Goal: Task Accomplishment & Management: Manage account settings

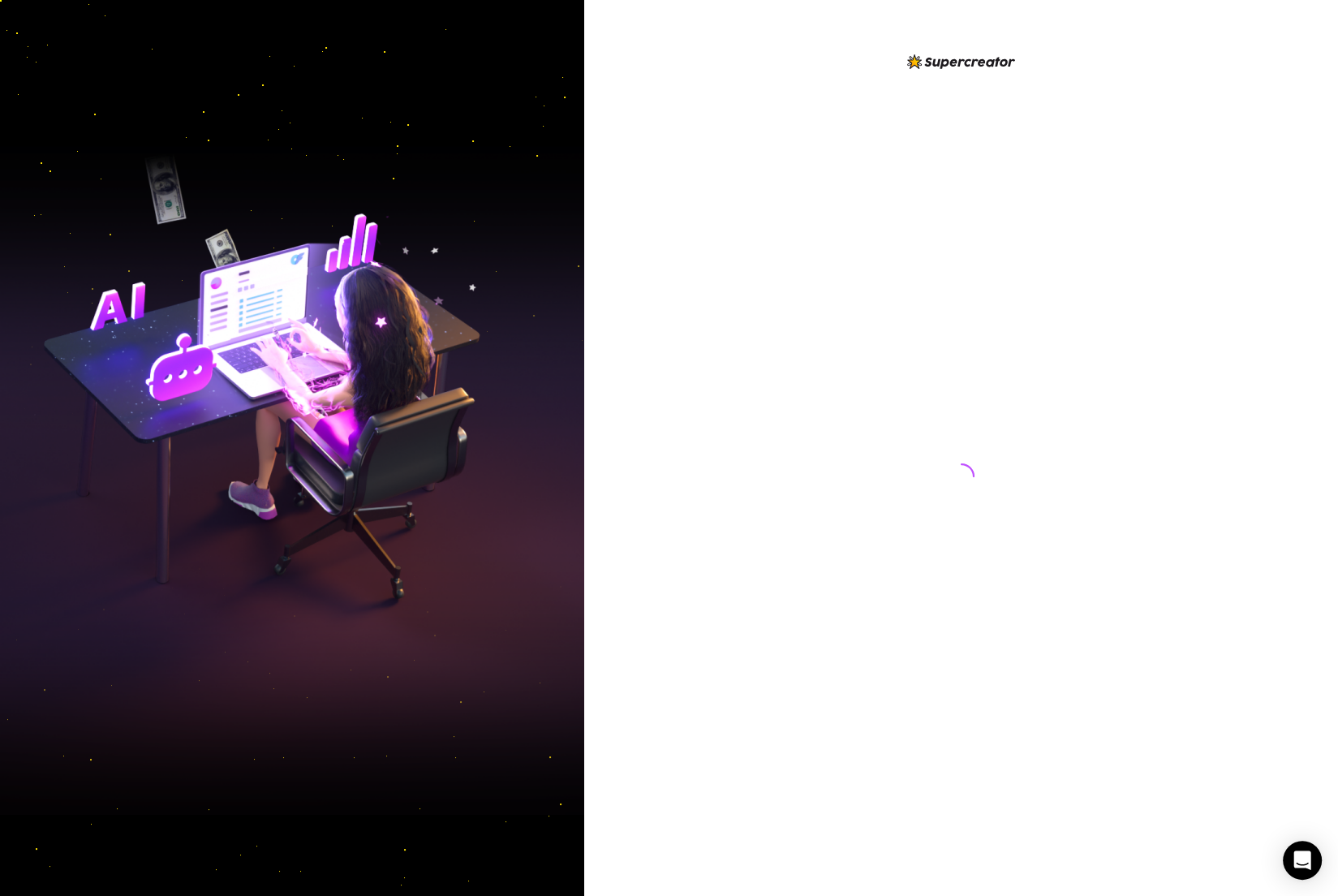
click at [644, 180] on div at bounding box center [961, 448] width 754 height 896
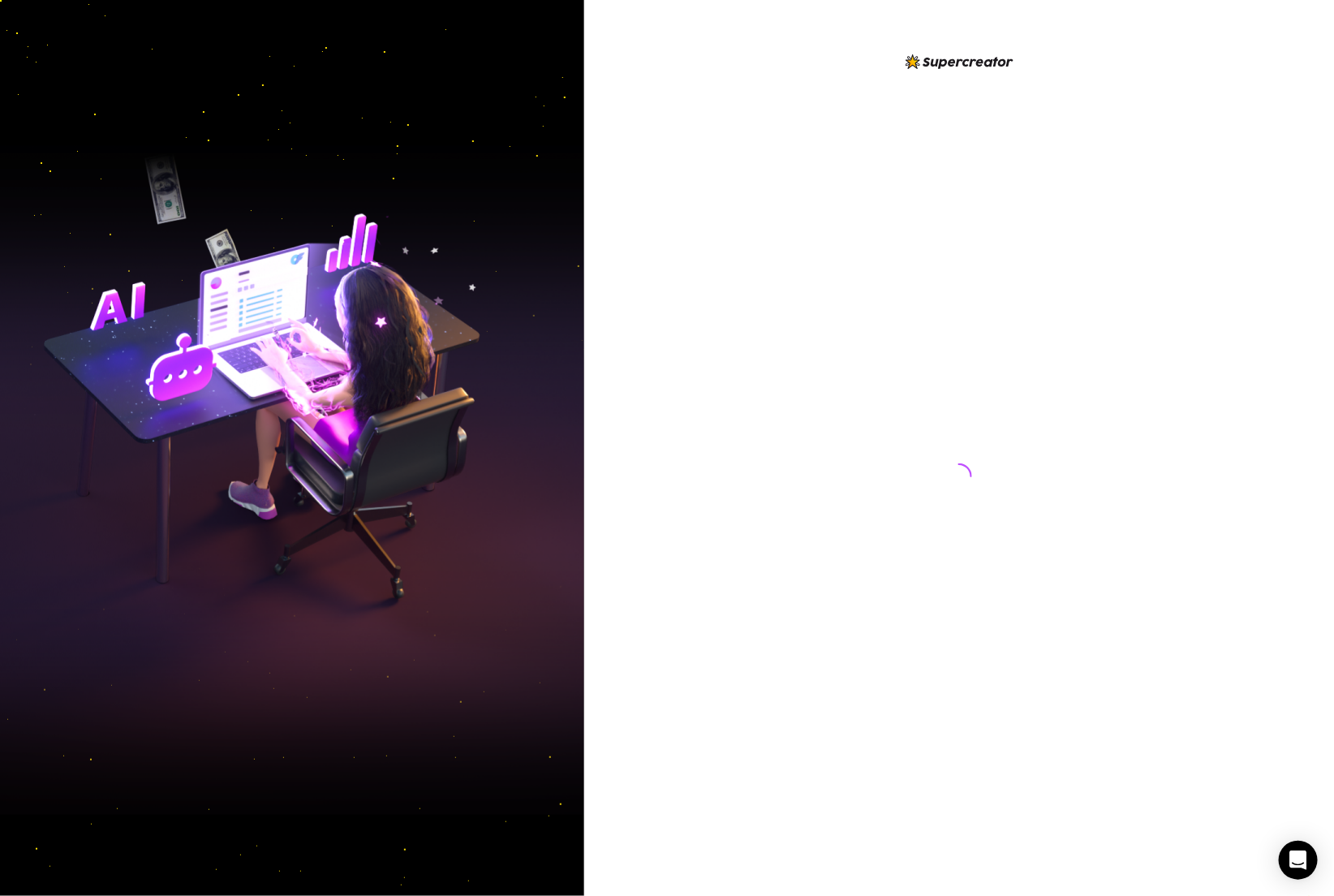
click at [606, 146] on div at bounding box center [959, 448] width 750 height 896
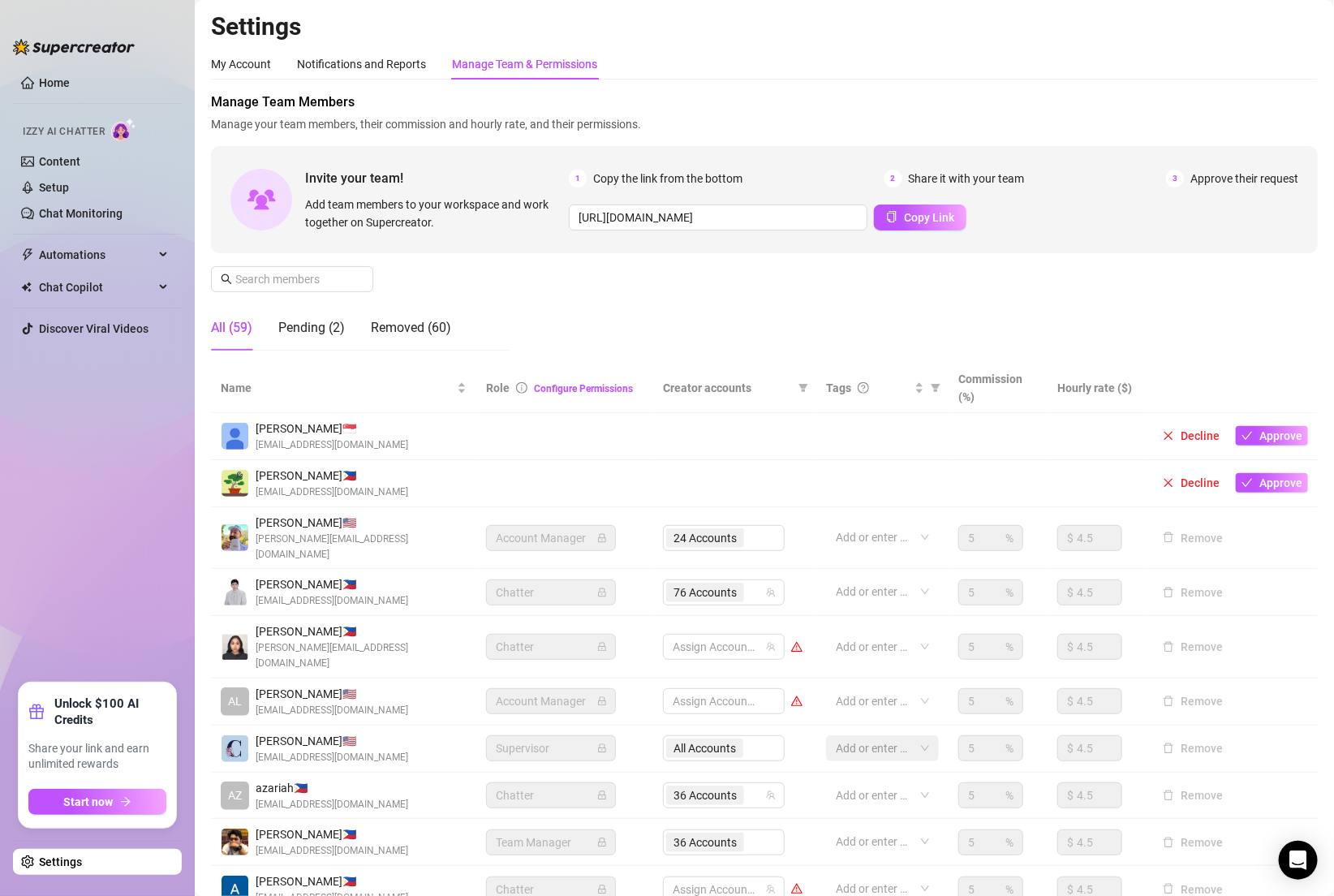
click at [134, 441] on ul "Home Izzy AI Chatter Content Setup Chat Monitoring Automations Chat Copilot Dis…" at bounding box center [97, 370] width 169 height 612
click at [307, 281] on input "text" at bounding box center [293, 279] width 115 height 18
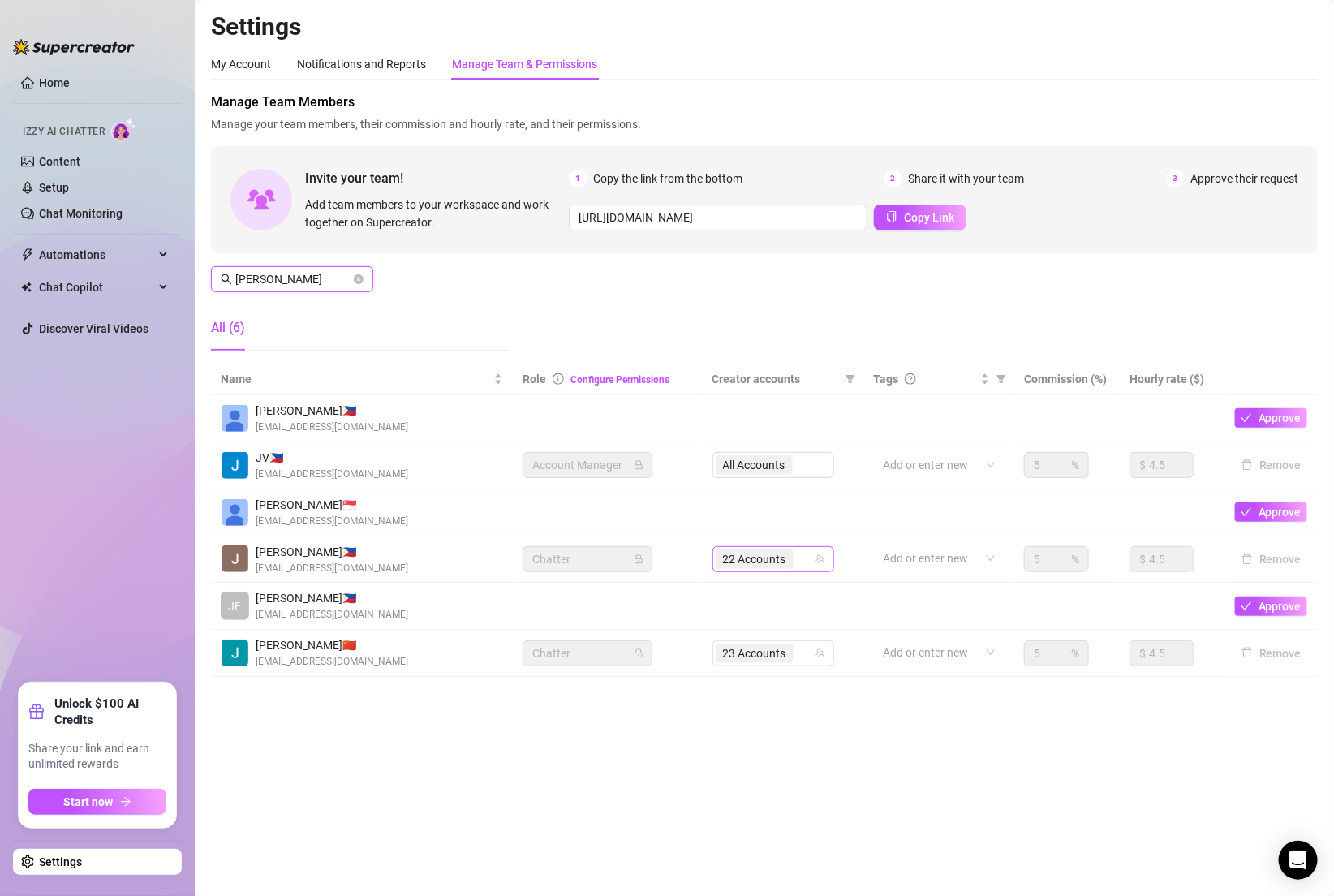
click at [804, 549] on div "22 Accounts" at bounding box center [764, 559] width 98 height 23
type input "[PERSON_NAME]"
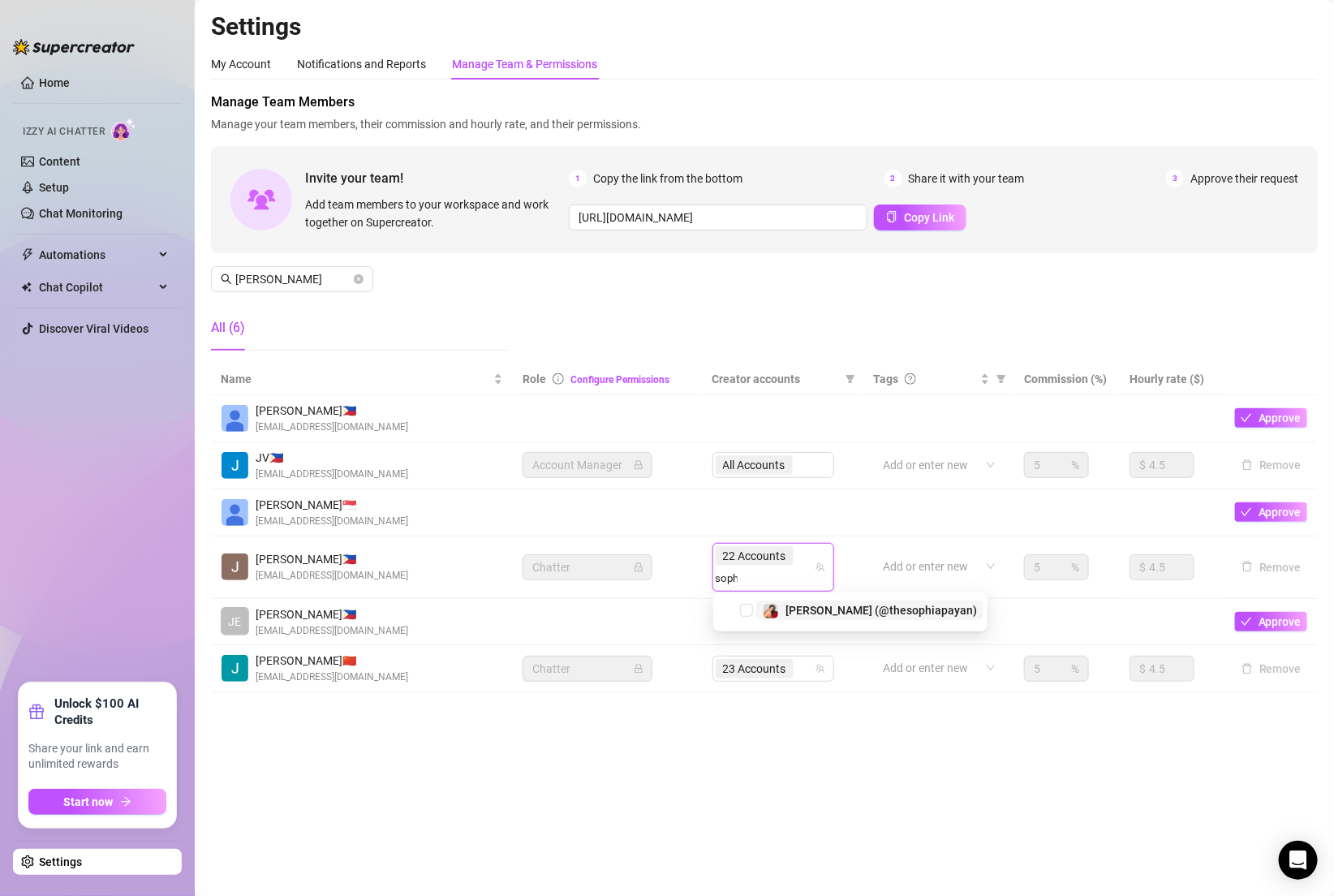
type input "sophi"
click at [804, 610] on span "[PERSON_NAME] (@thesophiapayan)" at bounding box center [881, 611] width 191 height 13
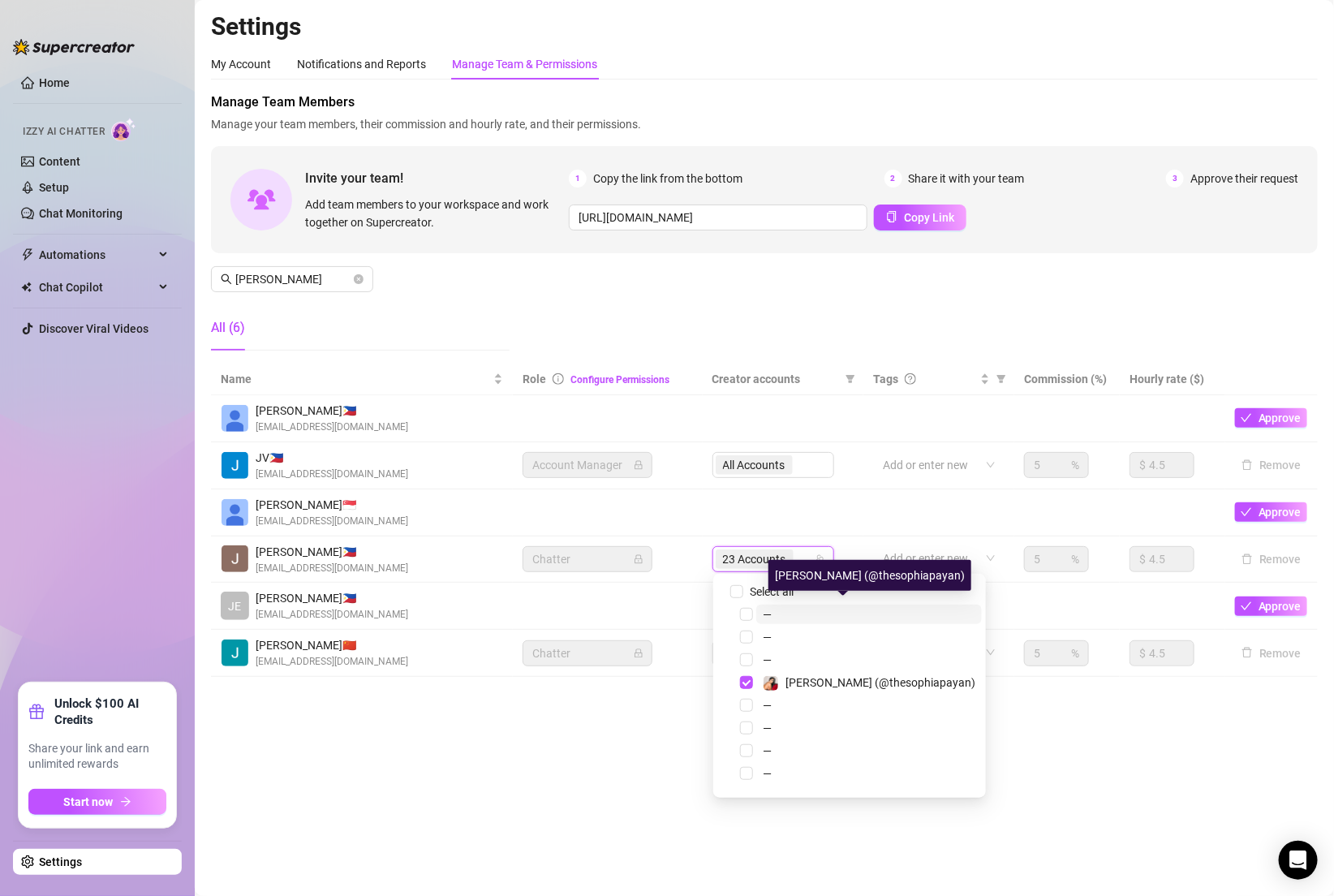
click at [902, 502] on td at bounding box center [938, 512] width 151 height 47
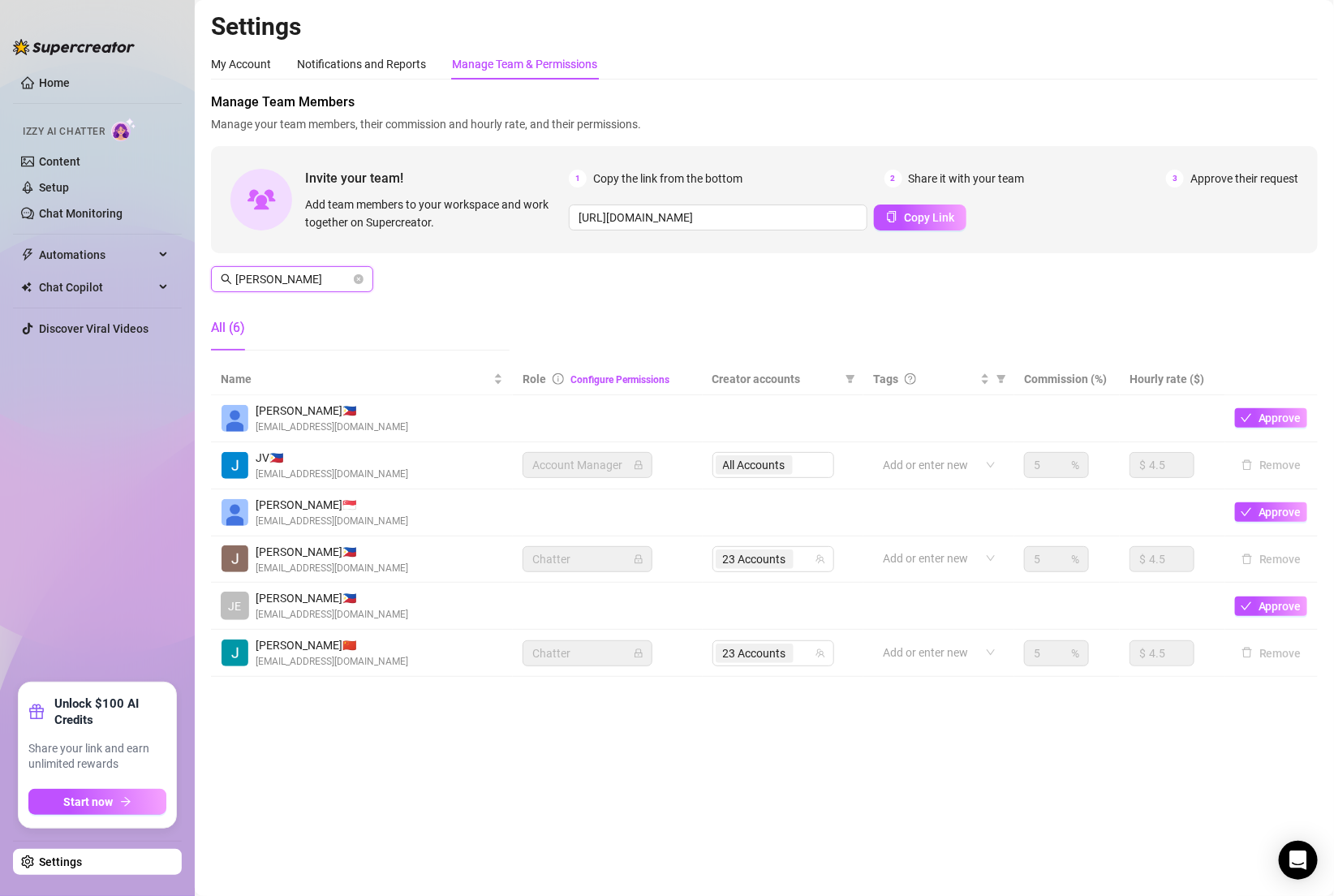
click at [304, 287] on span "[PERSON_NAME]" at bounding box center [292, 279] width 163 height 26
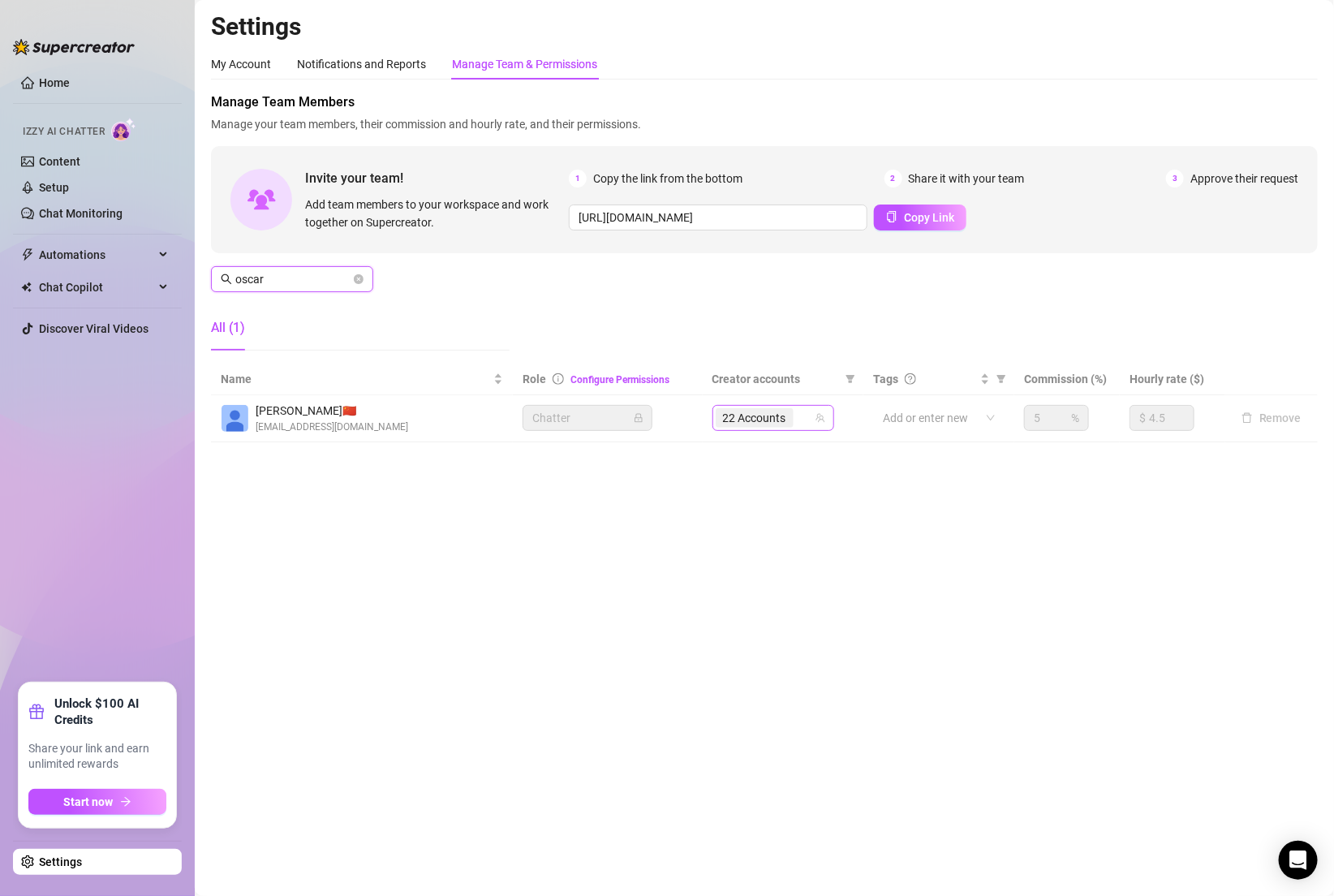
click at [807, 412] on div "22 Accounts" at bounding box center [764, 418] width 98 height 23
type input "oscar"
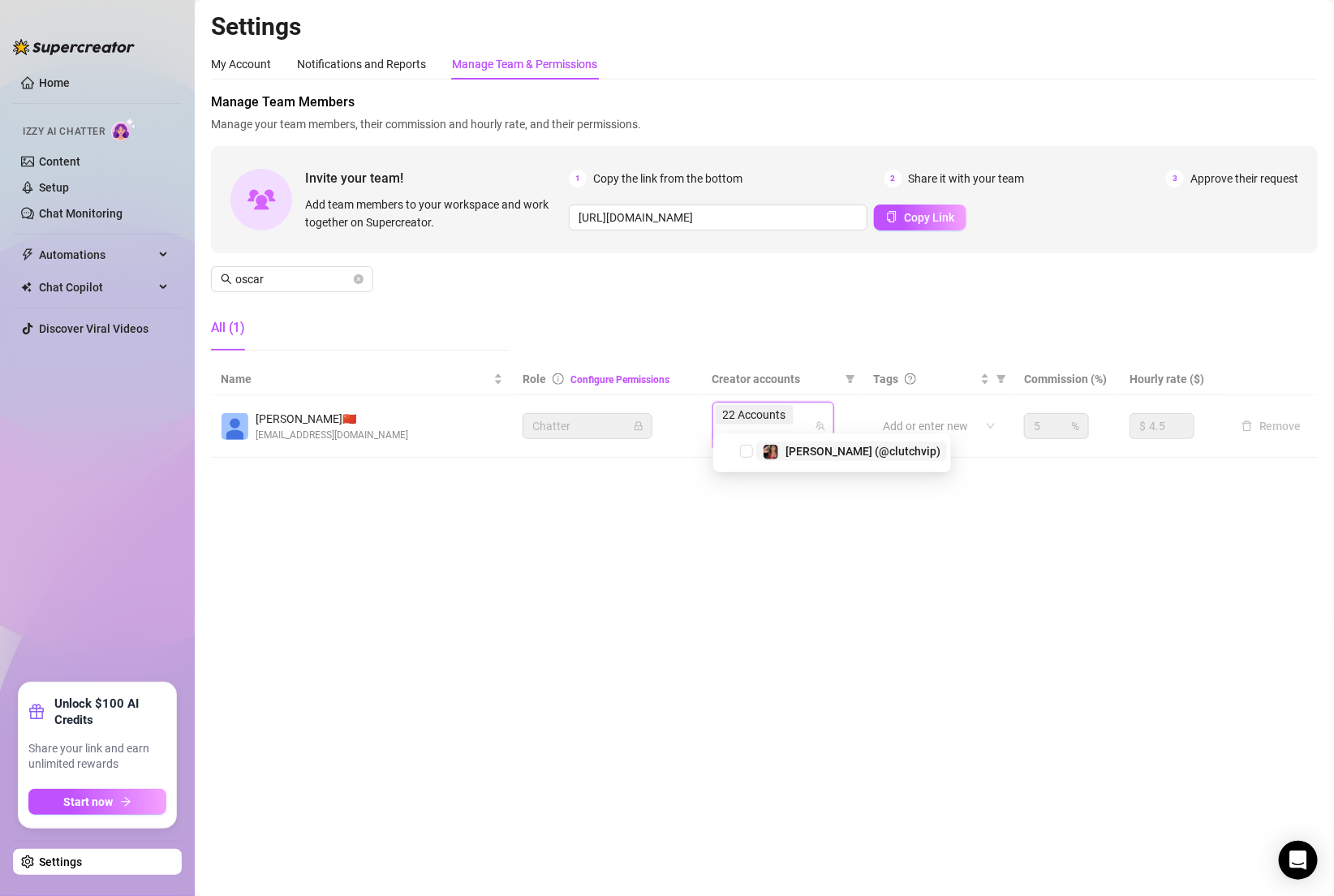
type input "carme"
click at [818, 463] on span "[PERSON_NAME] (@clutchvip)" at bounding box center [863, 469] width 155 height 13
click at [805, 273] on div "Manage Team Members Manage your team members, their commission and hourly rate,…" at bounding box center [764, 228] width 1106 height 271
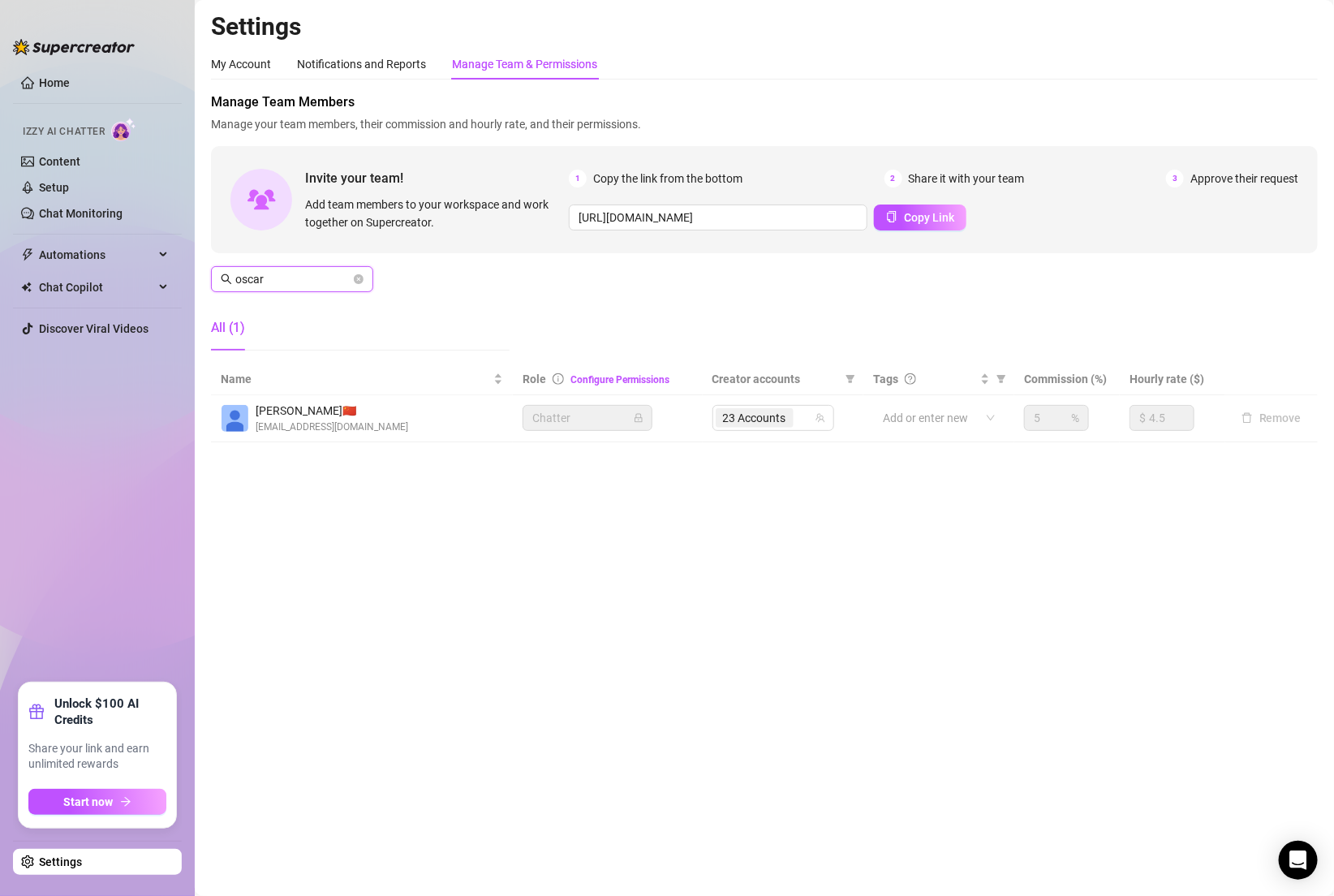
click at [288, 277] on input "oscar" at bounding box center [293, 279] width 115 height 18
type input "eman"
click at [785, 421] on div "74 Accounts" at bounding box center [773, 417] width 122 height 26
click at [538, 420] on span "Team Manager" at bounding box center [587, 418] width 111 height 25
click at [305, 276] on input "eman" at bounding box center [293, 279] width 115 height 18
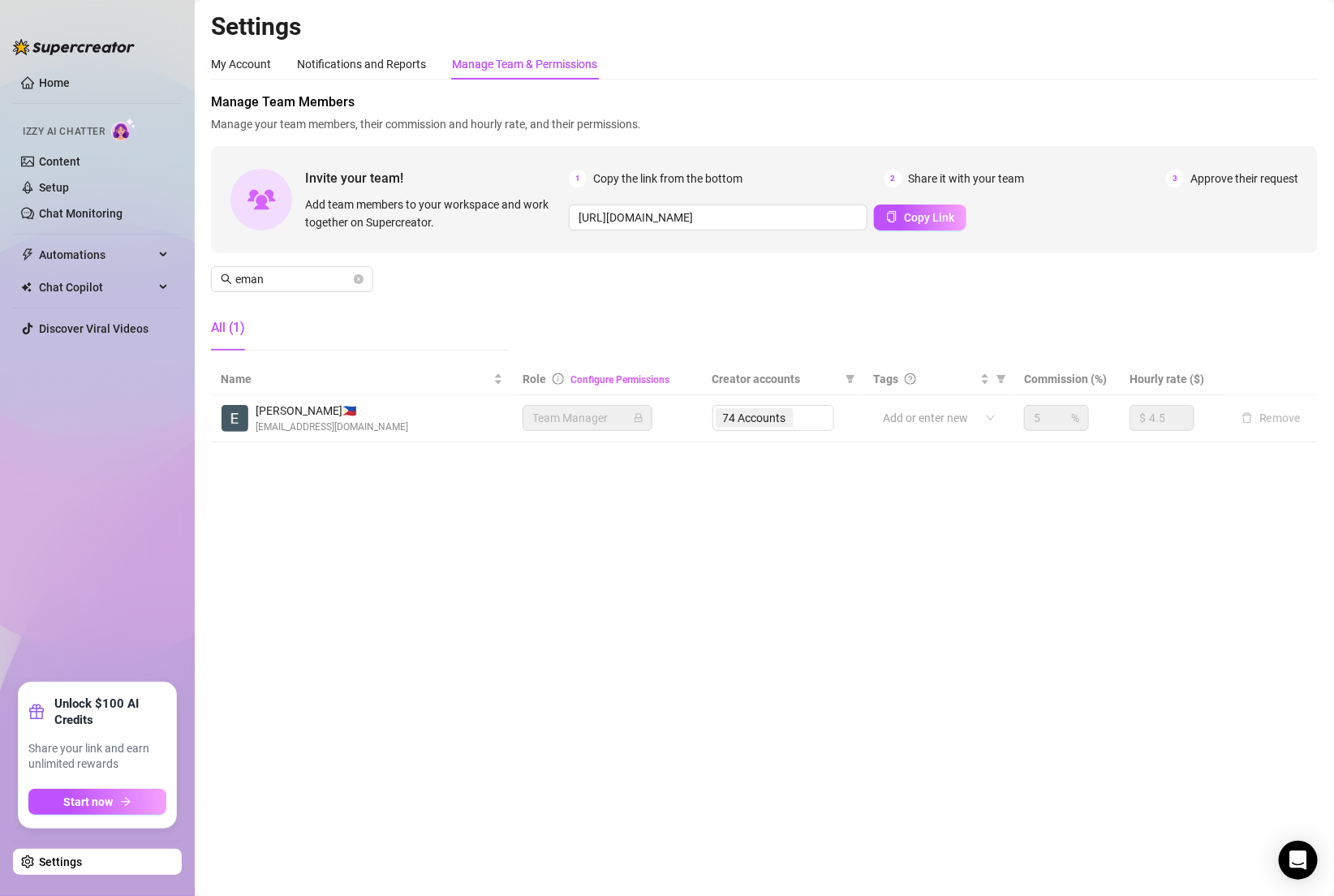
click at [616, 382] on link "Configure Permissions" at bounding box center [620, 380] width 99 height 12
click at [653, 377] on link "Configure Permissions" at bounding box center [620, 380] width 99 height 12
click at [467, 281] on div "Manage Team Members Manage your team members, their commission and hourly rate,…" at bounding box center [764, 228] width 1106 height 271
click at [301, 281] on input "eman" at bounding box center [293, 279] width 115 height 18
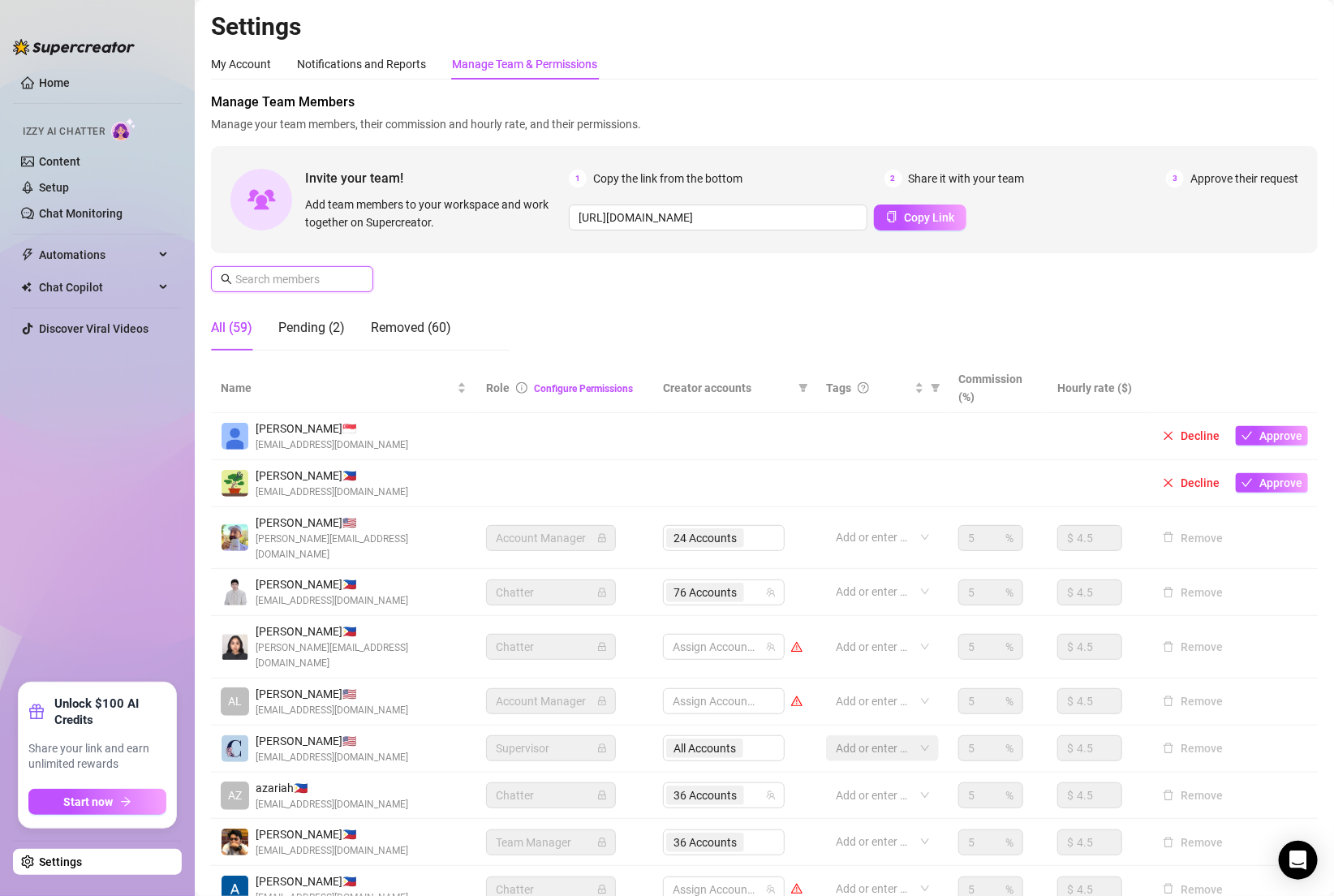
click at [294, 285] on input "text" at bounding box center [293, 279] width 115 height 18
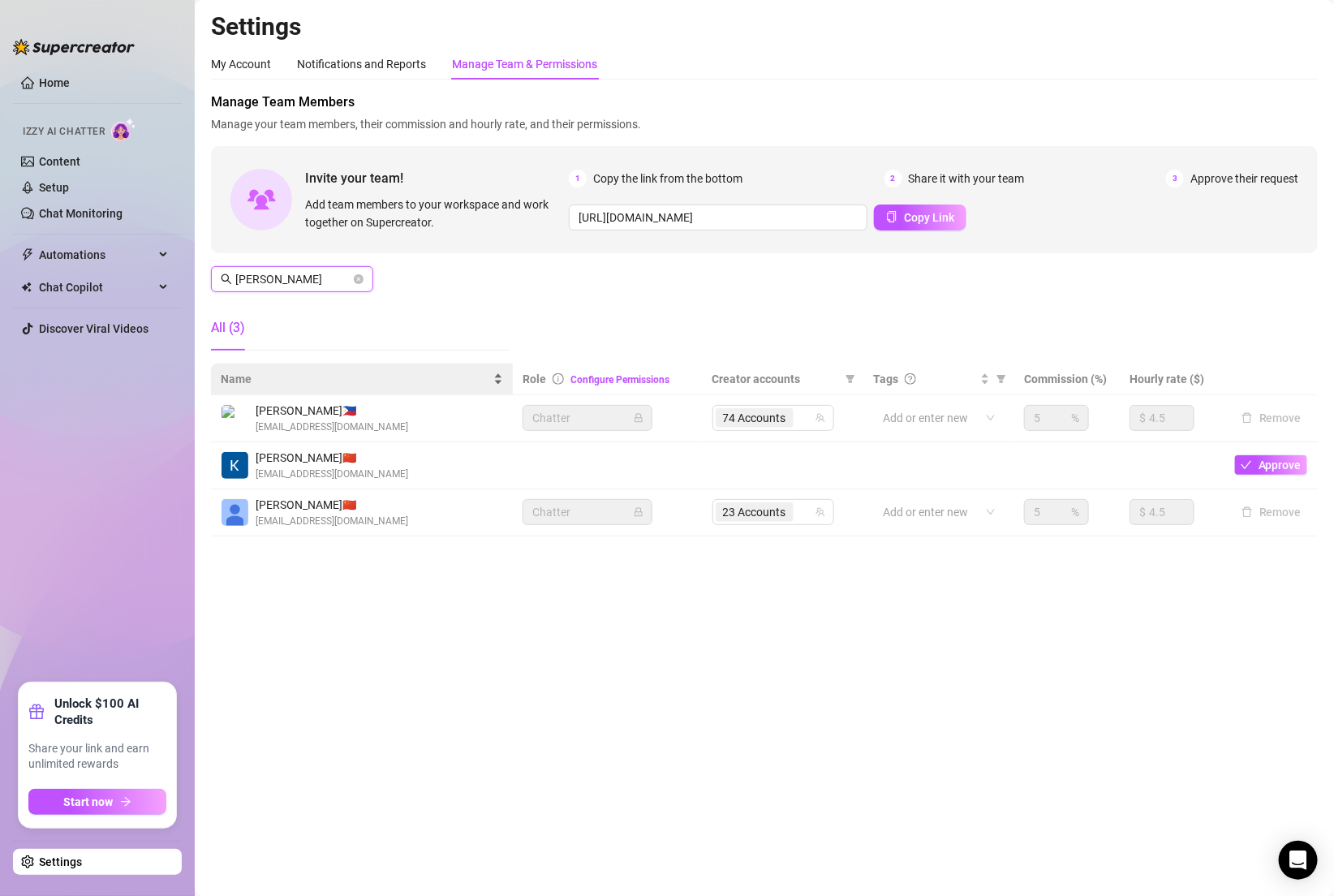
type input "[PERSON_NAME]"
click at [802, 424] on div "74 Accounts" at bounding box center [764, 418] width 98 height 23
click at [807, 411] on div "74 Accounts" at bounding box center [764, 418] width 98 height 23
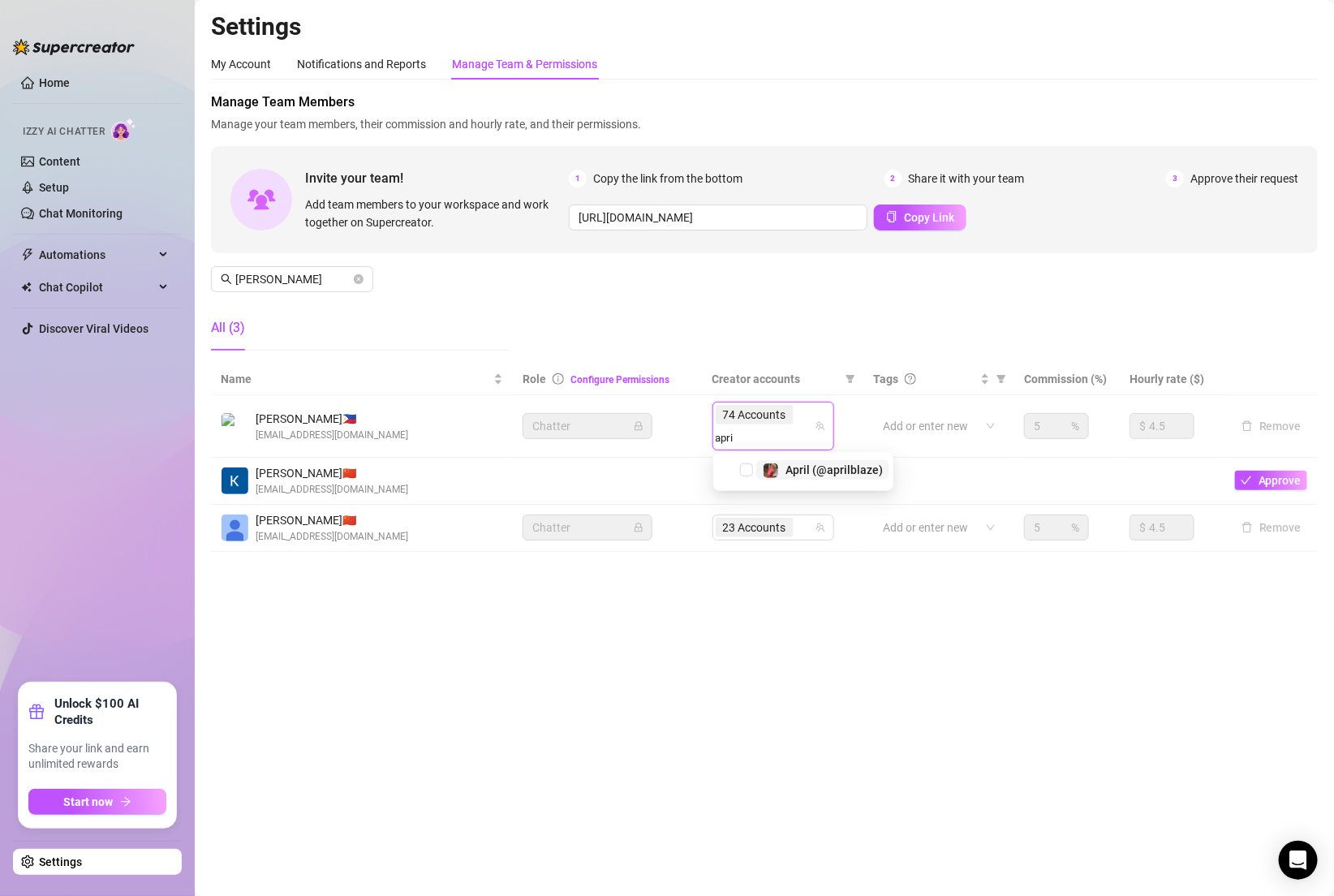
type input "april"
click at [825, 474] on span "April (@aprilblaze)" at bounding box center [834, 469] width 97 height 13
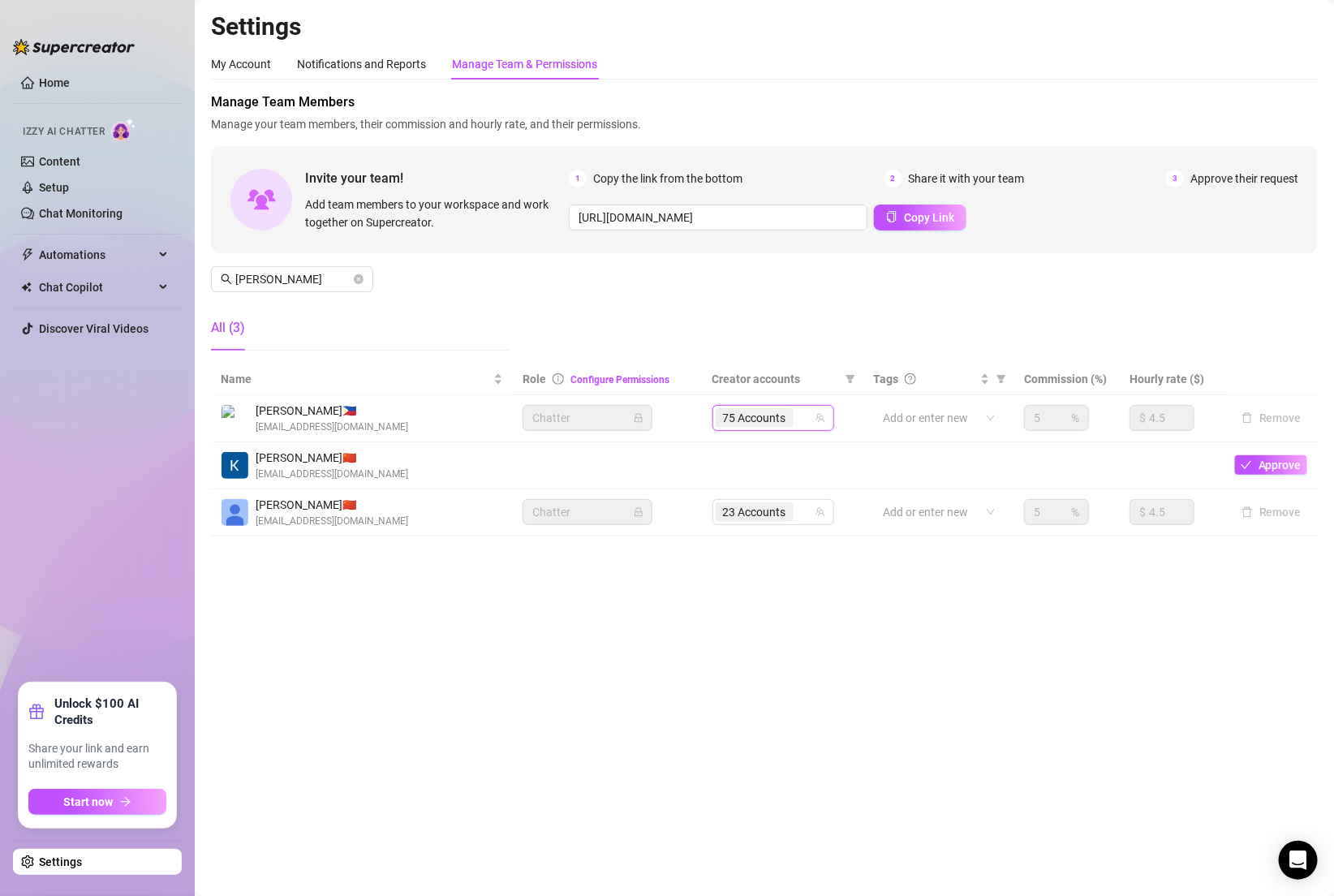
click at [803, 414] on div "75 Accounts" at bounding box center [764, 418] width 98 height 23
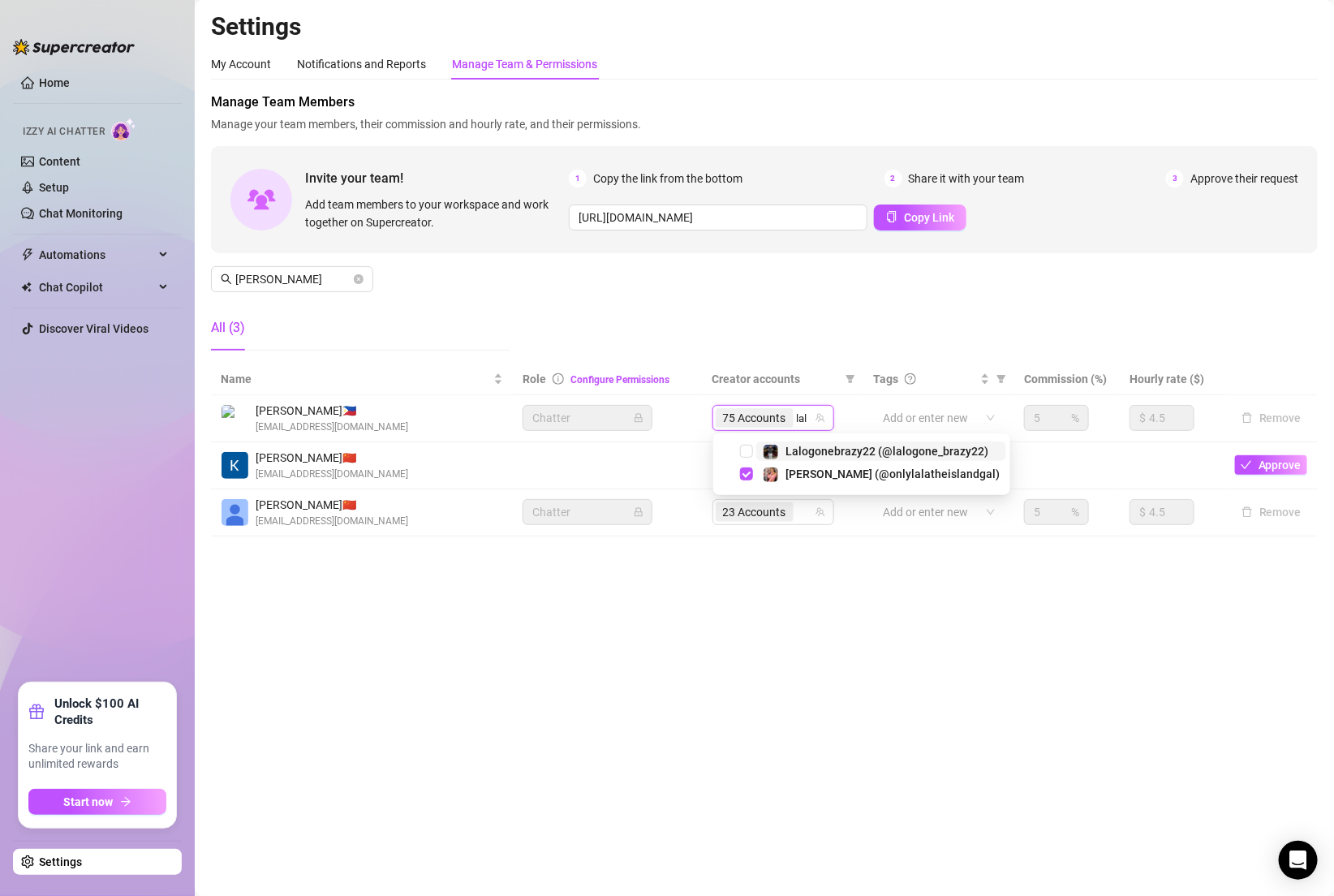
type input "lalo"
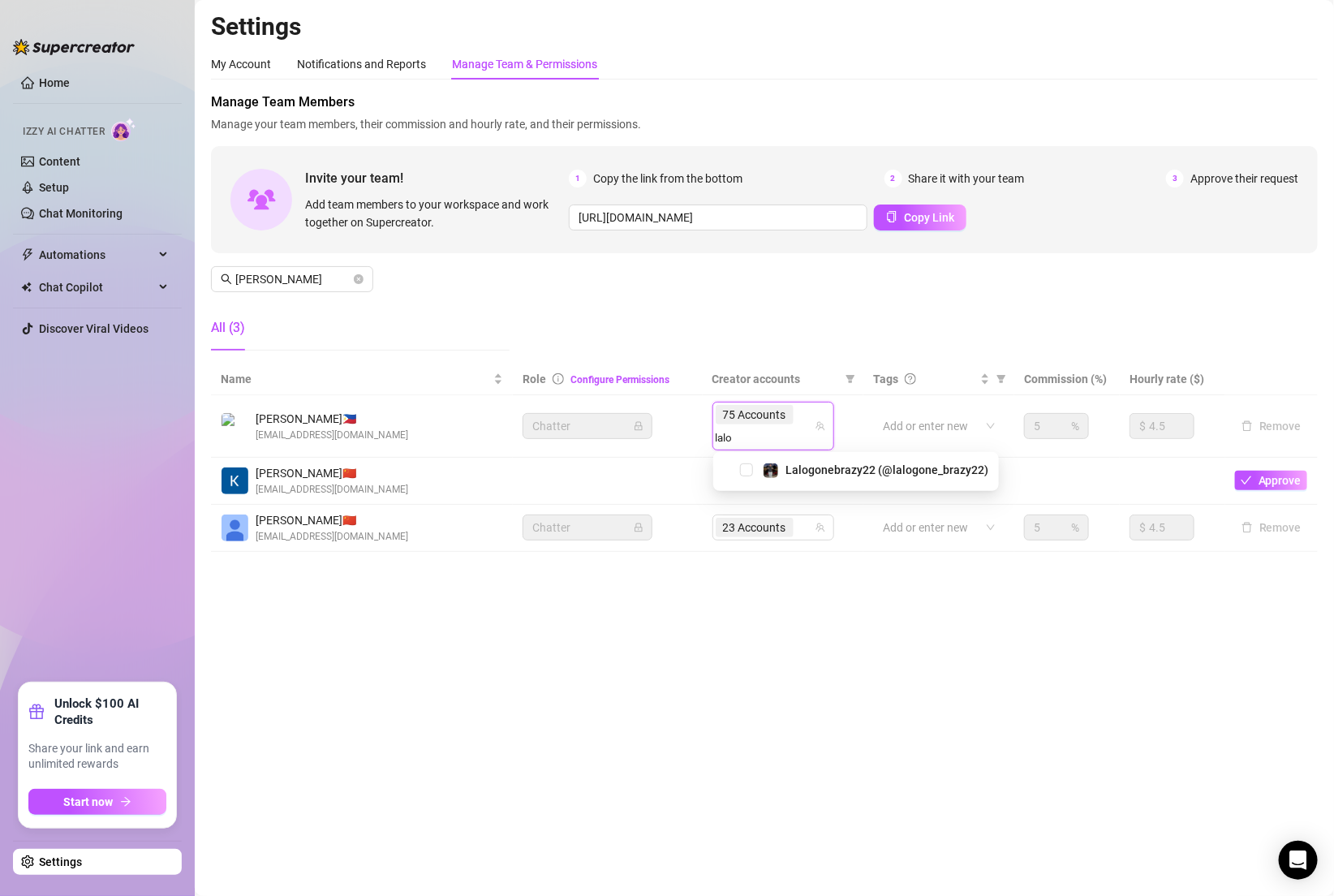
click at [823, 466] on span "Lalogonebrazy22 (@lalogone_brazy22)" at bounding box center [887, 469] width 203 height 13
click at [738, 322] on div "Manage Team Members Manage your team members, their commission and hourly rate,…" at bounding box center [764, 228] width 1106 height 271
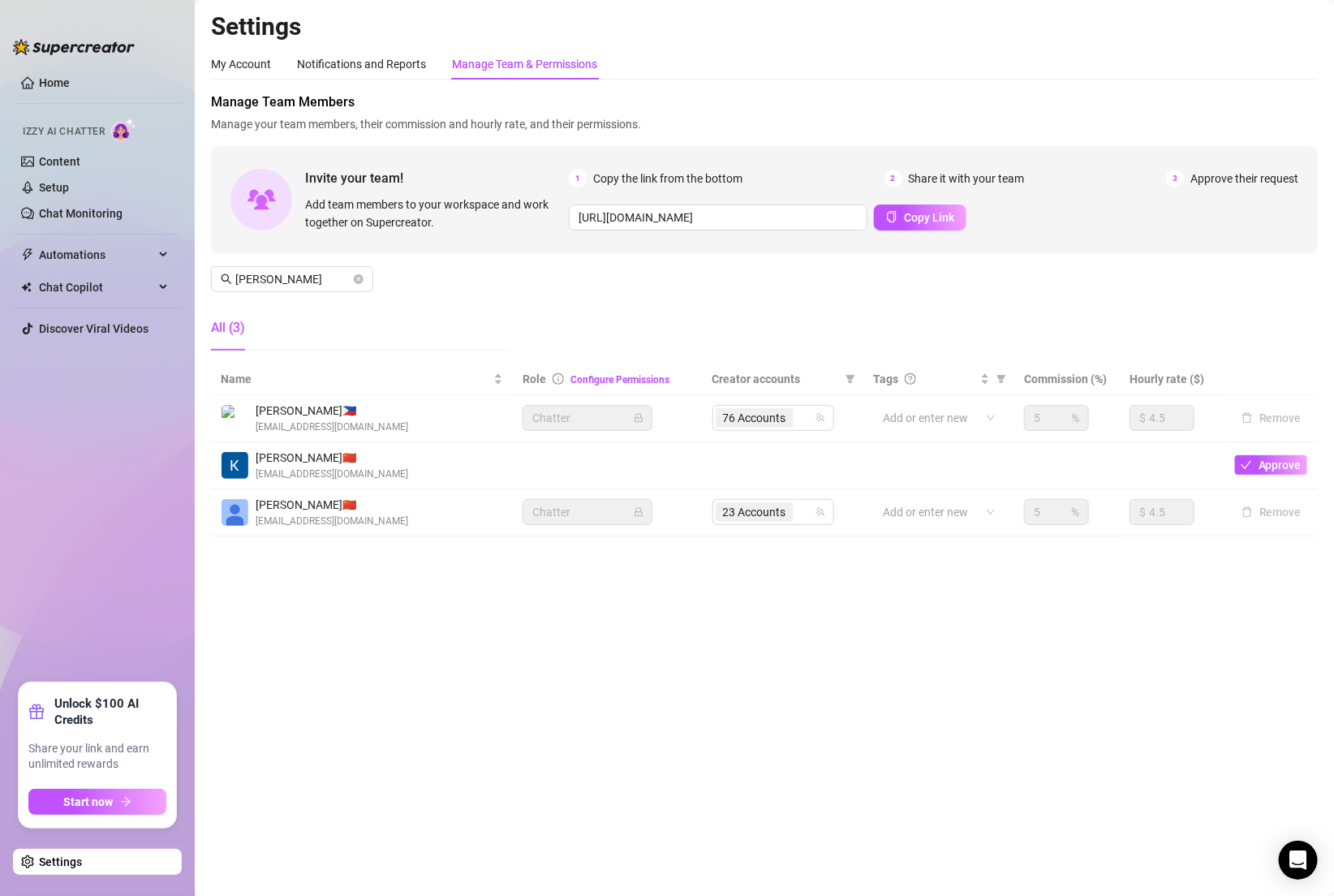
click at [707, 342] on div "Manage Team Members Manage your team members, their commission and hourly rate,…" at bounding box center [764, 228] width 1106 height 271
click at [358, 281] on icon "close-circle" at bounding box center [359, 279] width 10 height 10
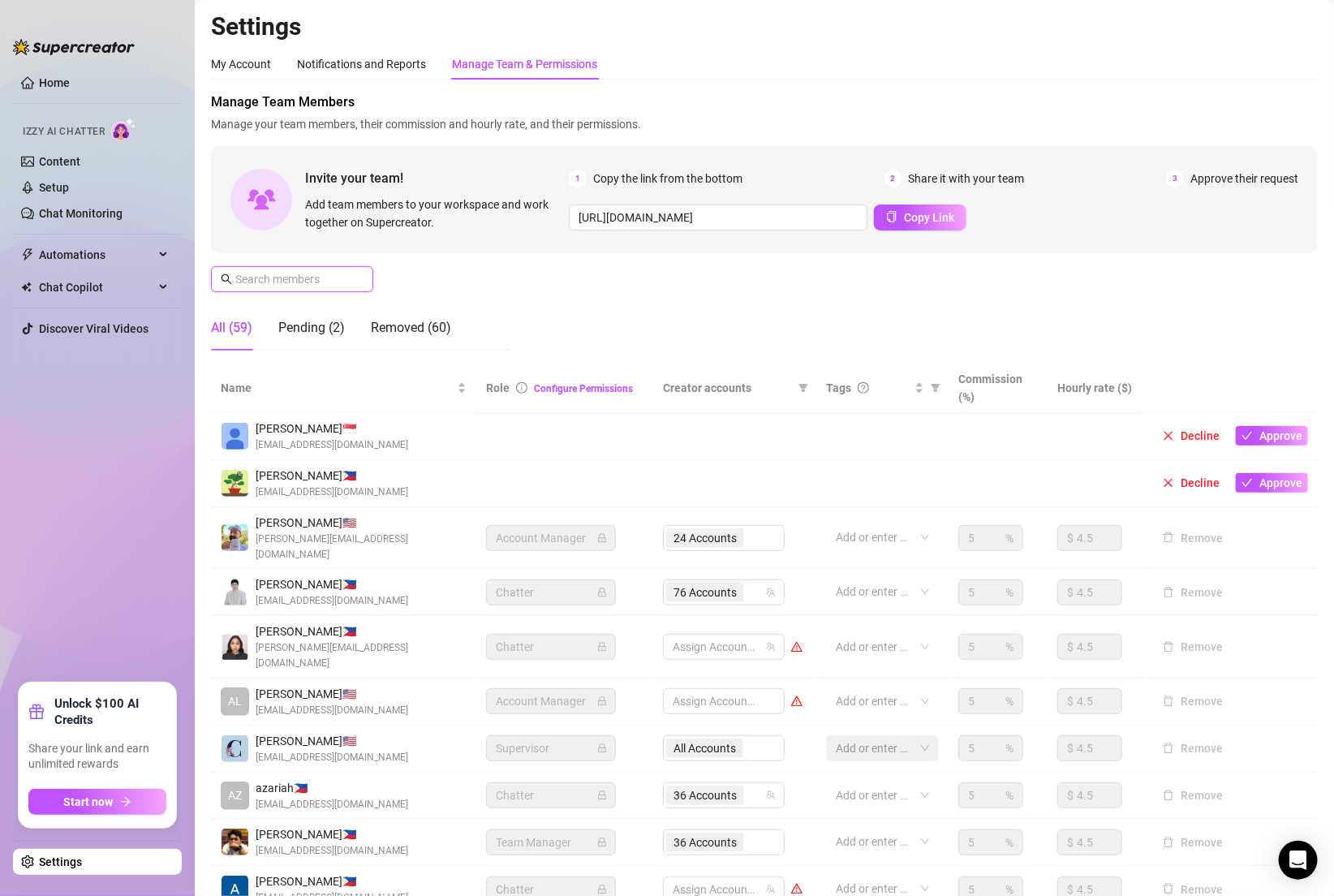
click at [306, 285] on input "text" at bounding box center [293, 279] width 115 height 18
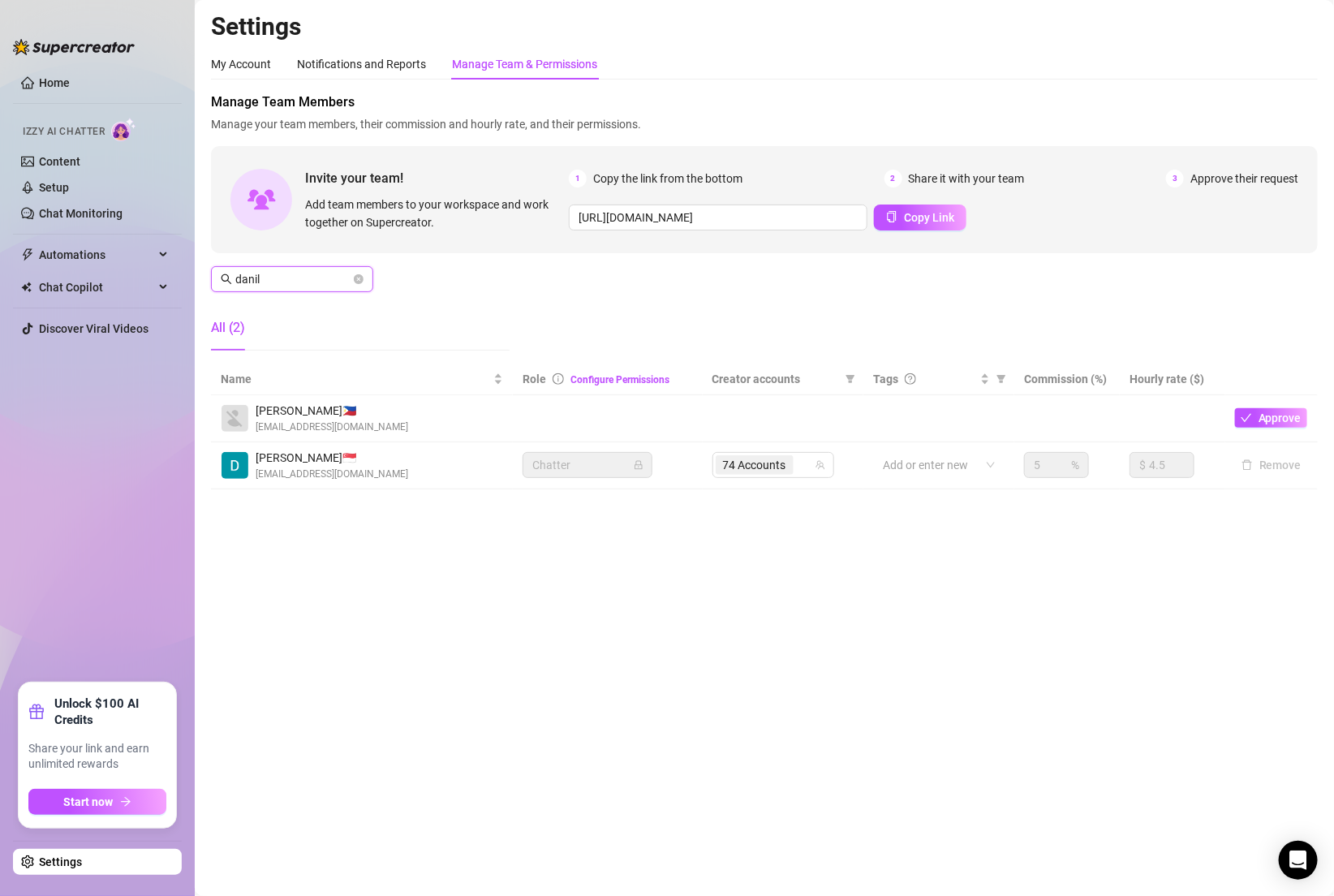
type input "[PERSON_NAME]"
click at [301, 281] on input "[PERSON_NAME]" at bounding box center [293, 279] width 115 height 18
